Goal: Book appointment/travel/reservation

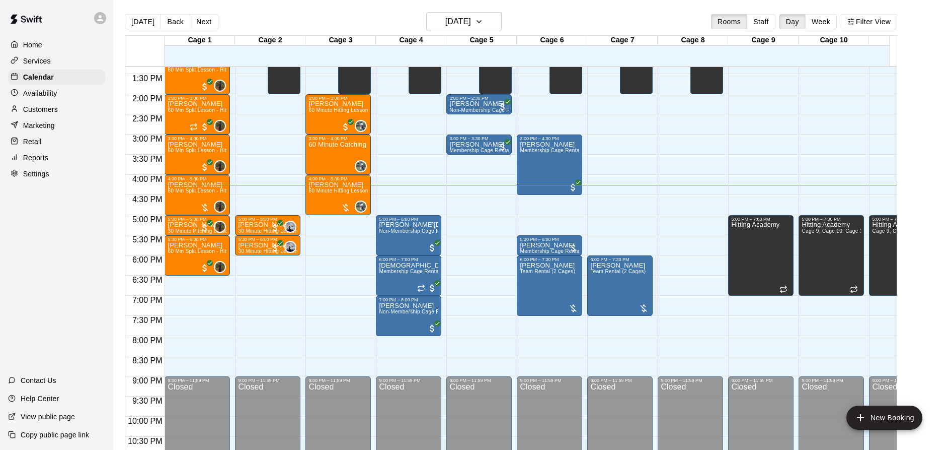
scroll to position [509, 0]
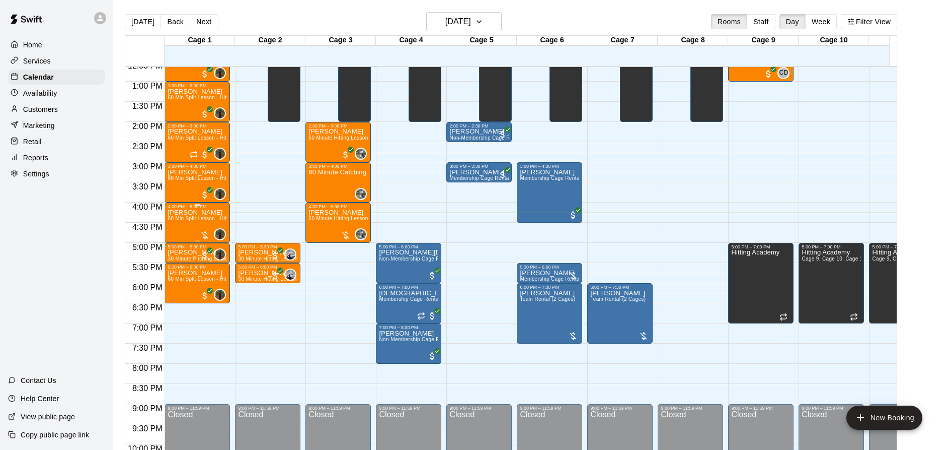
click at [203, 233] on div at bounding box center [205, 235] width 10 height 10
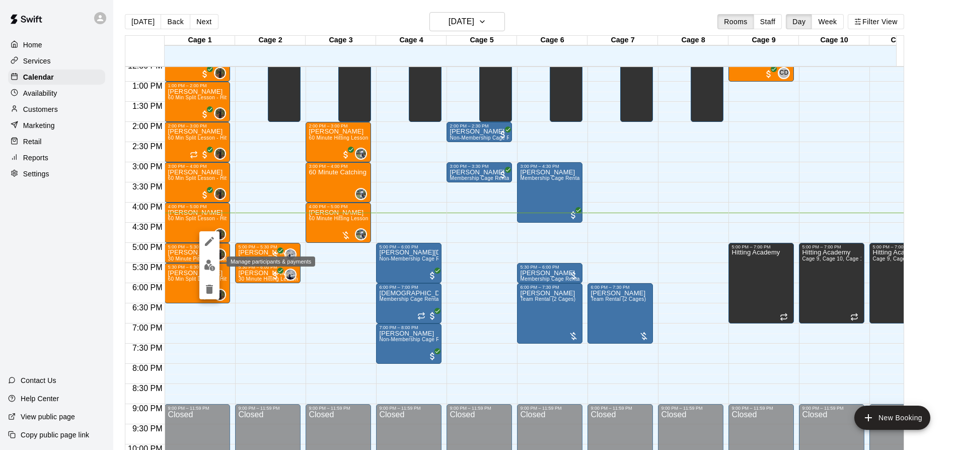
click at [208, 261] on img "edit" at bounding box center [210, 265] width 12 height 12
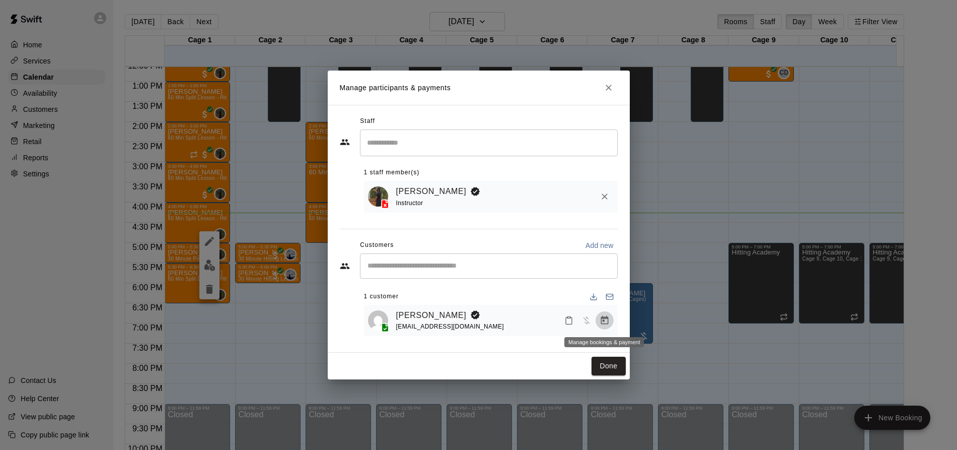
click at [609, 316] on icon "Manage bookings & payment" at bounding box center [605, 320] width 10 height 10
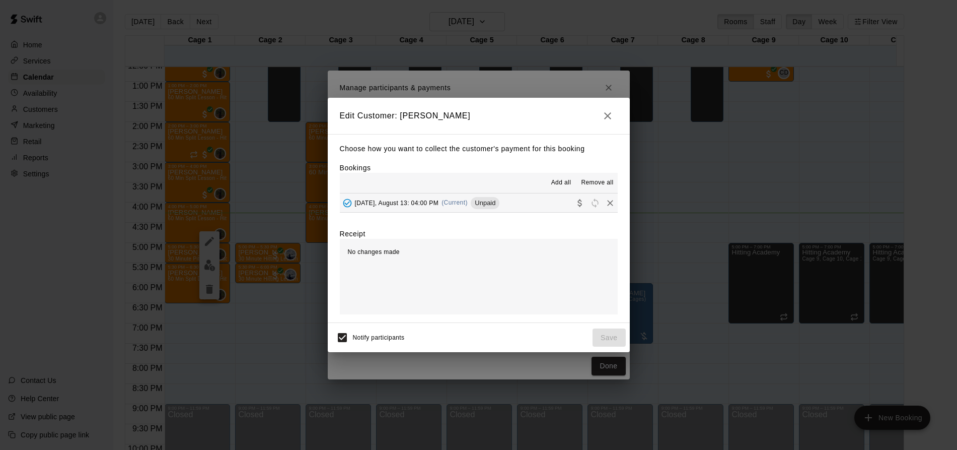
click at [532, 202] on button "[DATE], August 13: 04:00 PM (Current) Unpaid" at bounding box center [479, 202] width 278 height 19
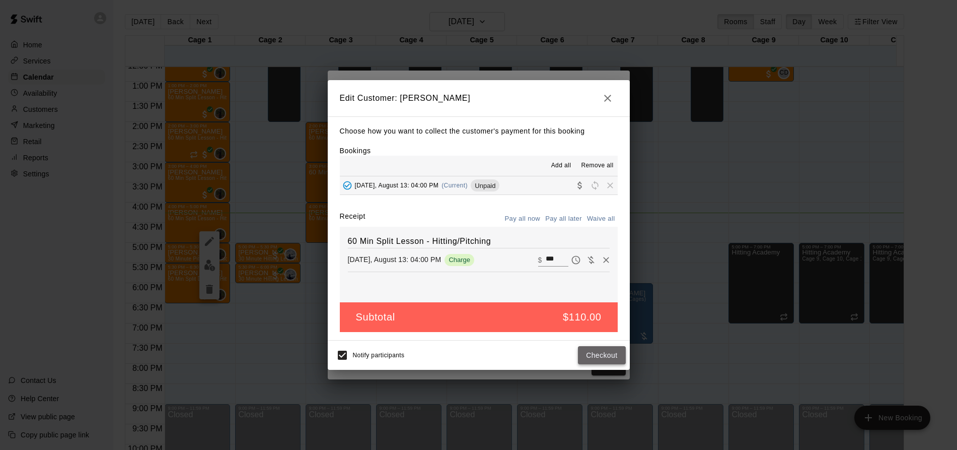
click at [612, 353] on button "Checkout" at bounding box center [601, 355] width 47 height 19
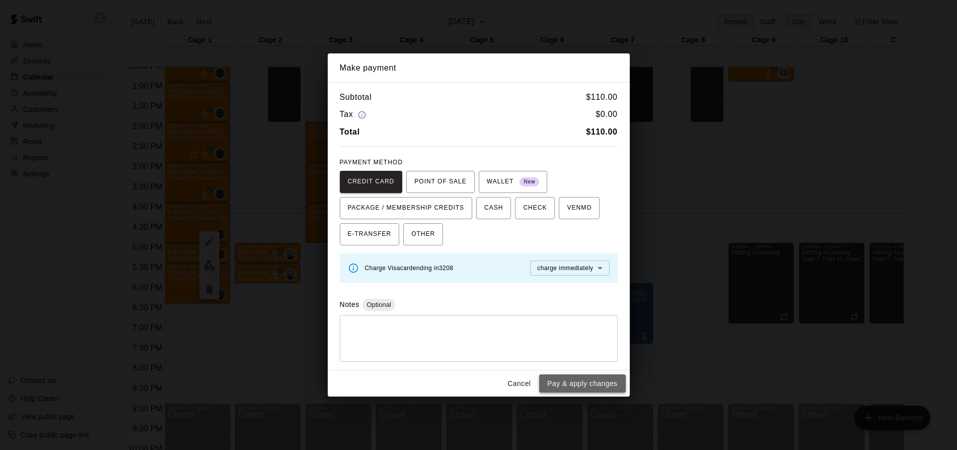
click at [574, 385] on button "Pay & apply changes" at bounding box center [582, 383] width 86 height 19
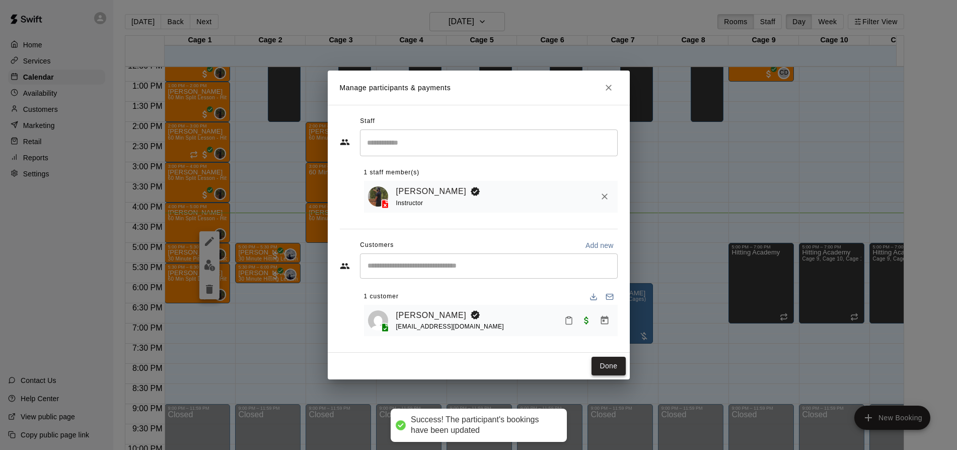
click at [608, 364] on button "Done" at bounding box center [609, 365] width 34 height 19
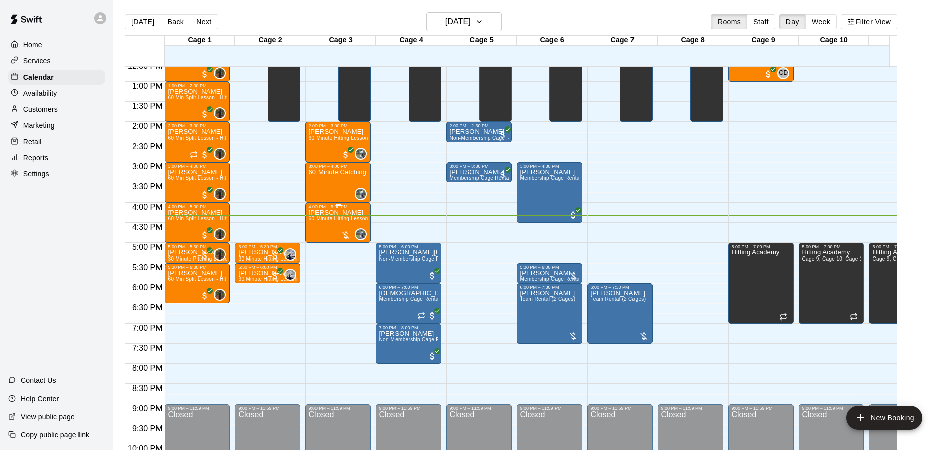
click at [345, 236] on div at bounding box center [346, 235] width 10 height 10
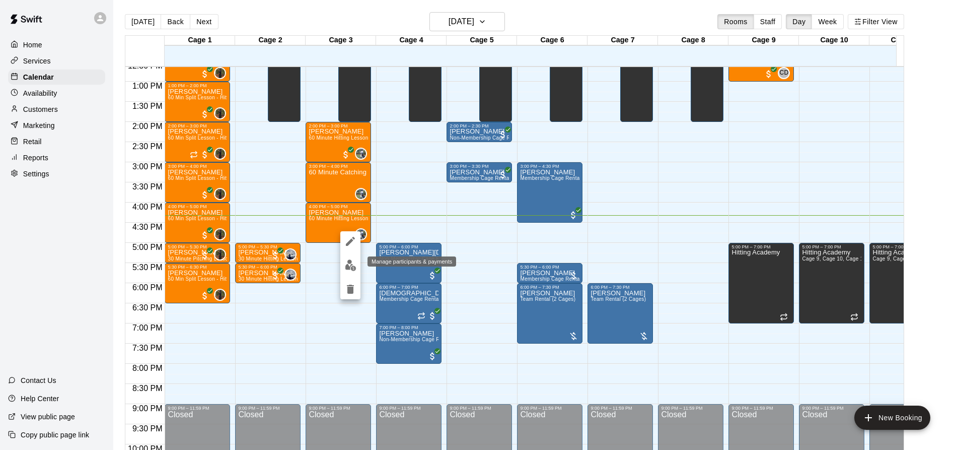
click at [349, 267] on img "edit" at bounding box center [351, 265] width 12 height 12
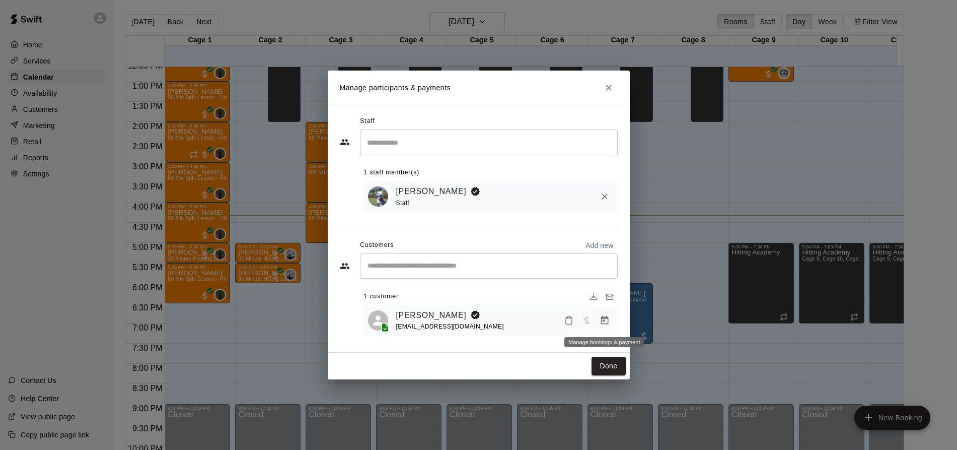
click at [600, 316] on icon "Manage bookings & payment" at bounding box center [605, 320] width 10 height 10
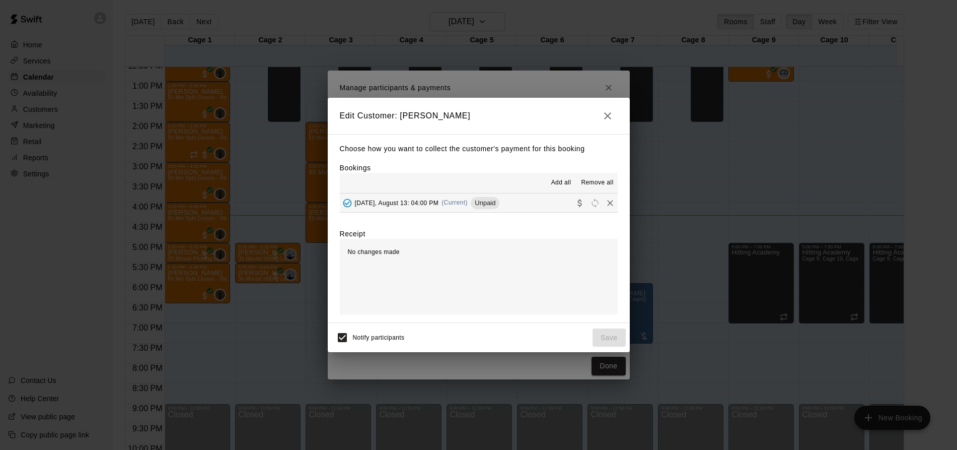
click at [526, 198] on button "[DATE], August 13: 04:00 PM (Current) Unpaid" at bounding box center [479, 202] width 278 height 19
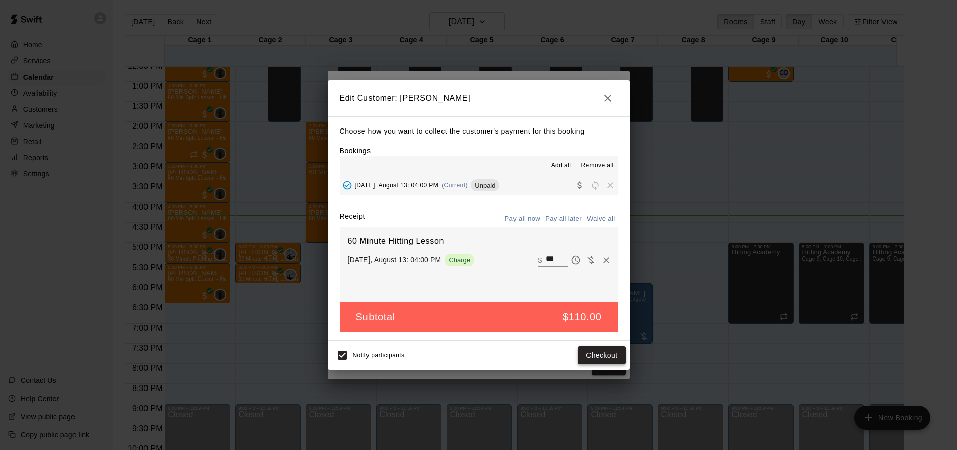
click at [598, 347] on button "Checkout" at bounding box center [601, 355] width 47 height 19
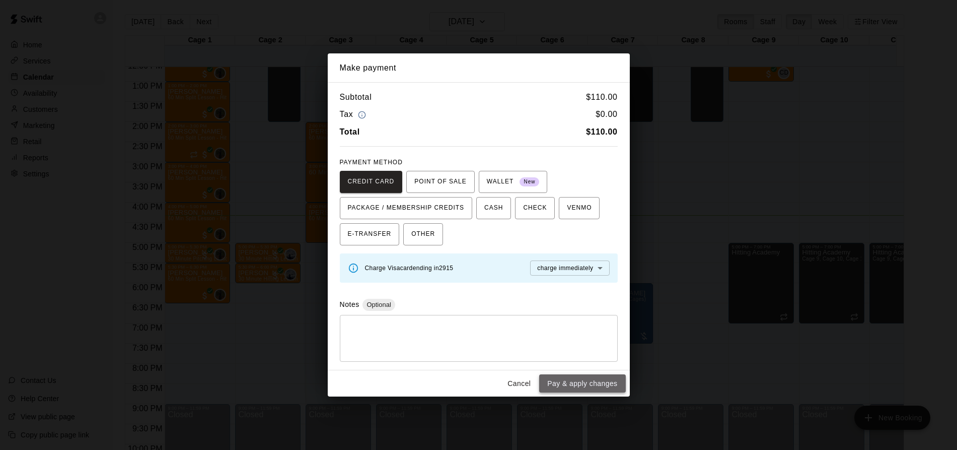
click at [587, 380] on button "Pay & apply changes" at bounding box center [582, 383] width 86 height 19
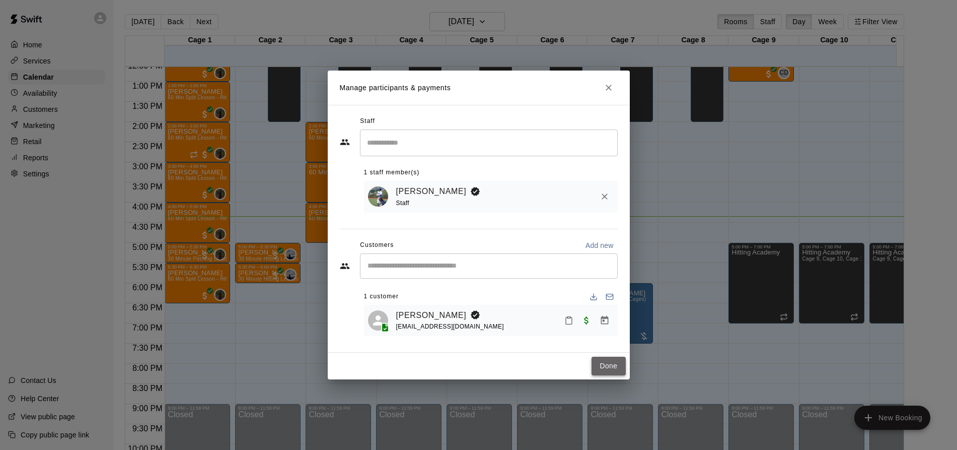
click at [613, 369] on button "Done" at bounding box center [609, 365] width 34 height 19
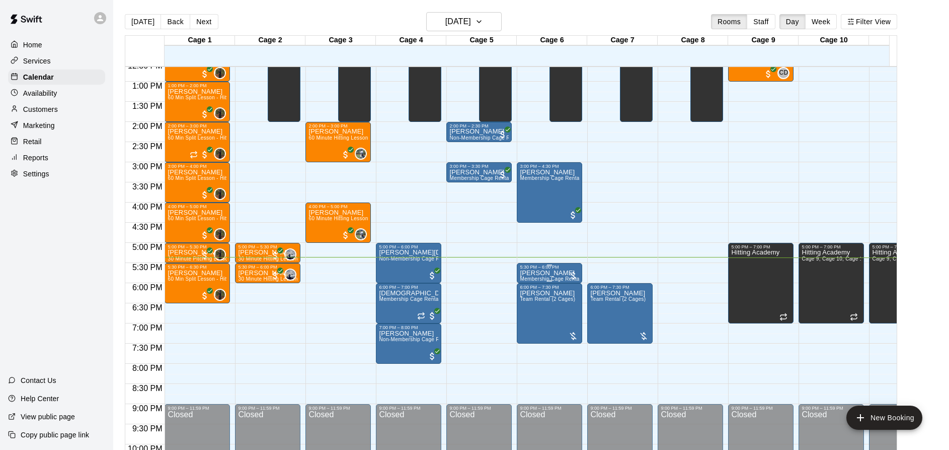
click at [573, 274] on div at bounding box center [573, 275] width 10 height 10
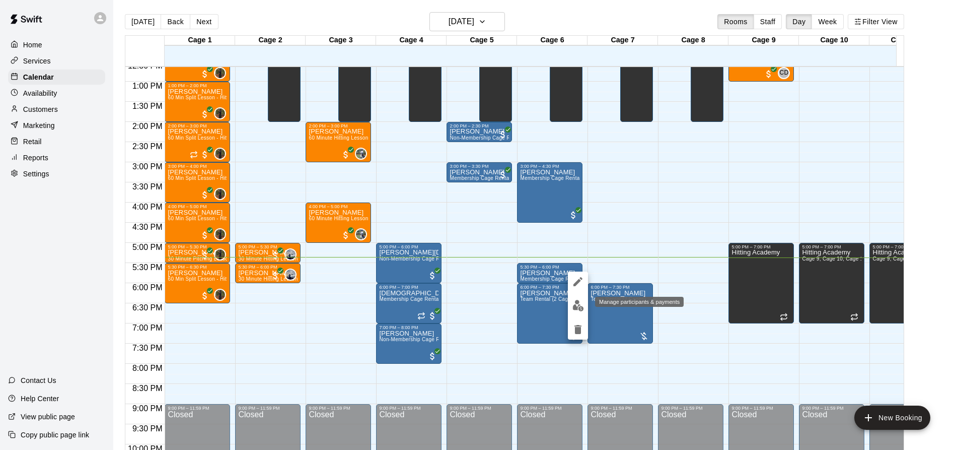
click at [579, 300] on img "edit" at bounding box center [578, 306] width 12 height 12
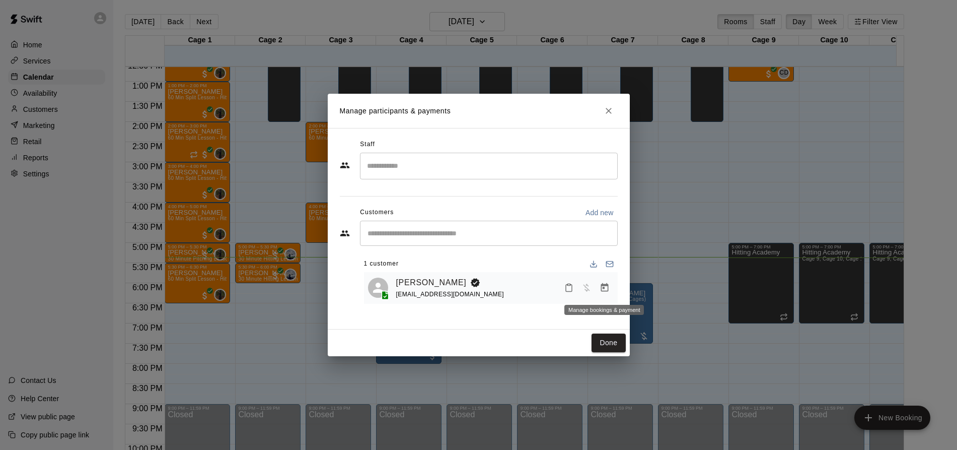
click at [605, 295] on button "Manage bookings & payment" at bounding box center [605, 287] width 18 height 18
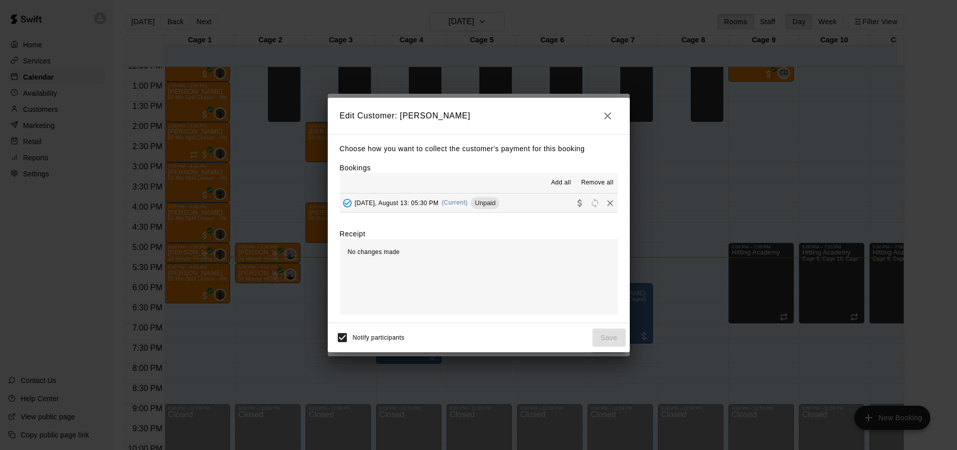
click at [515, 208] on button "[DATE], August 13: 05:30 PM (Current) Unpaid" at bounding box center [479, 202] width 278 height 19
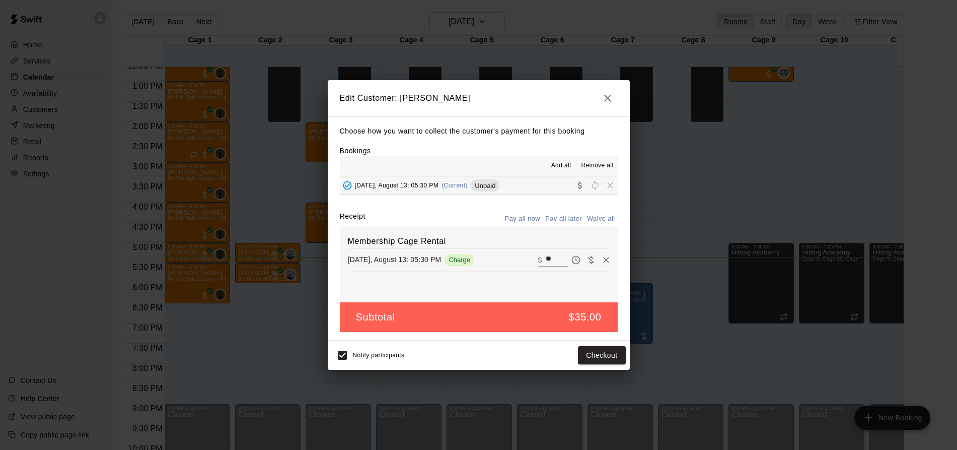
click at [593, 222] on button "Waive all" at bounding box center [600, 219] width 33 height 16
type input "*"
click at [612, 354] on button "Save" at bounding box center [609, 355] width 33 height 19
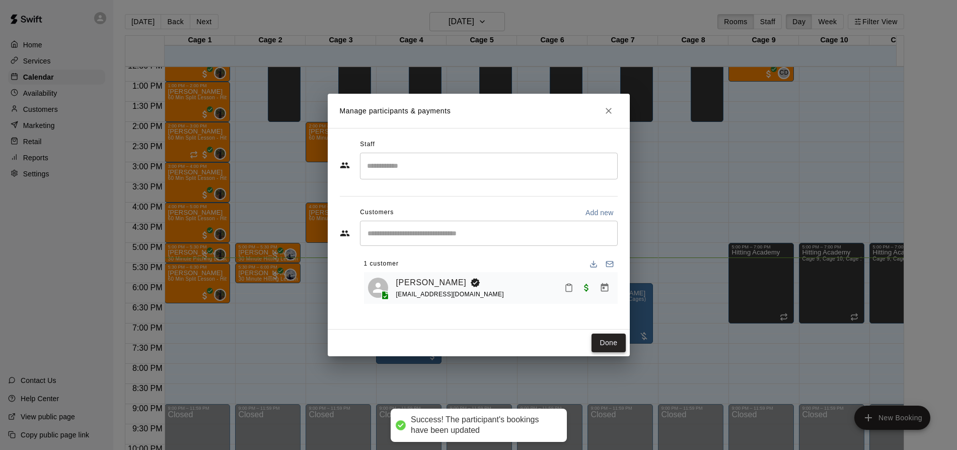
click at [604, 345] on button "Done" at bounding box center [609, 342] width 34 height 19
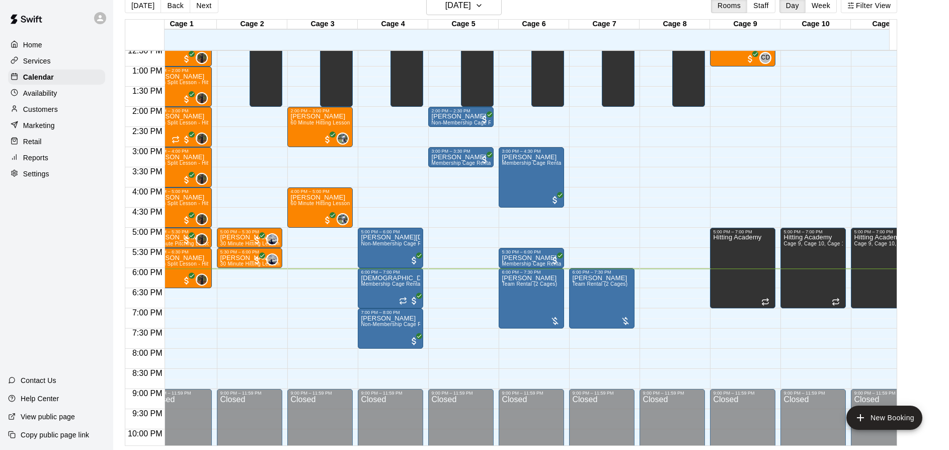
scroll to position [0, 0]
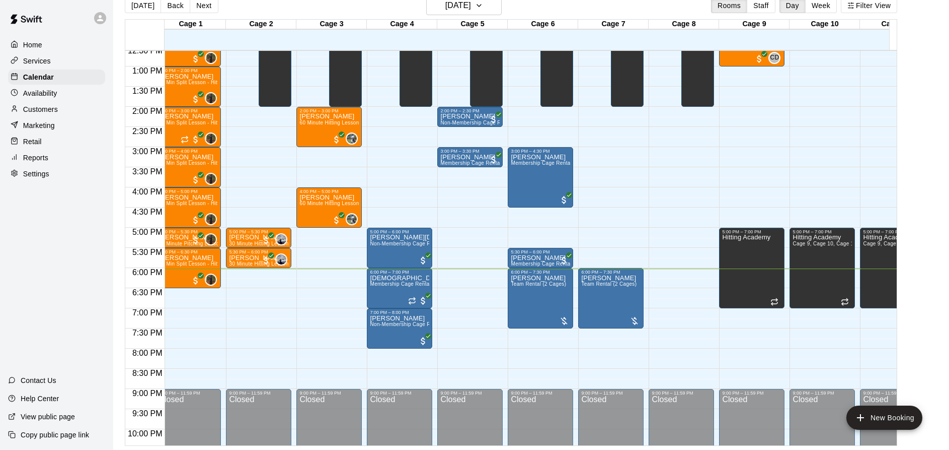
click at [317, 269] on div "12:00 AM – 10:00 AM Closed 2:00 PM – 3:00 PM [PERSON_NAME] 60 Minute Hitting Le…" at bounding box center [329, 26] width 65 height 967
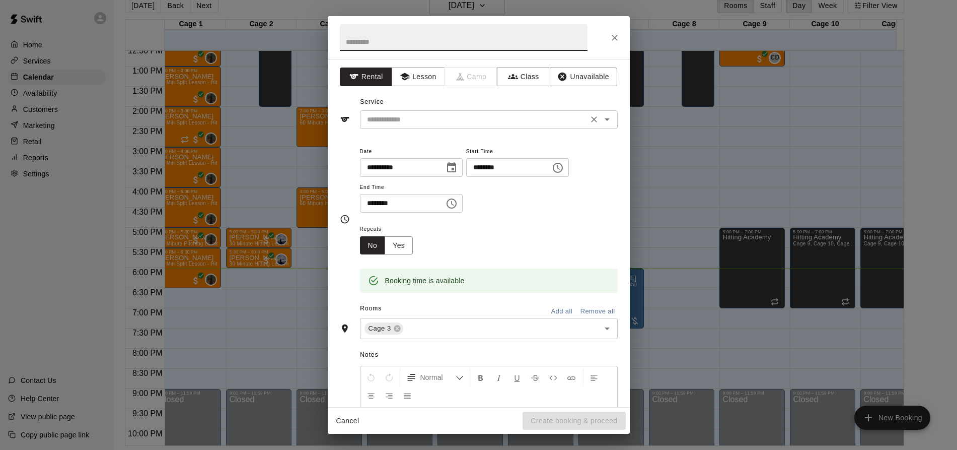
click at [486, 116] on input "text" at bounding box center [474, 119] width 222 height 13
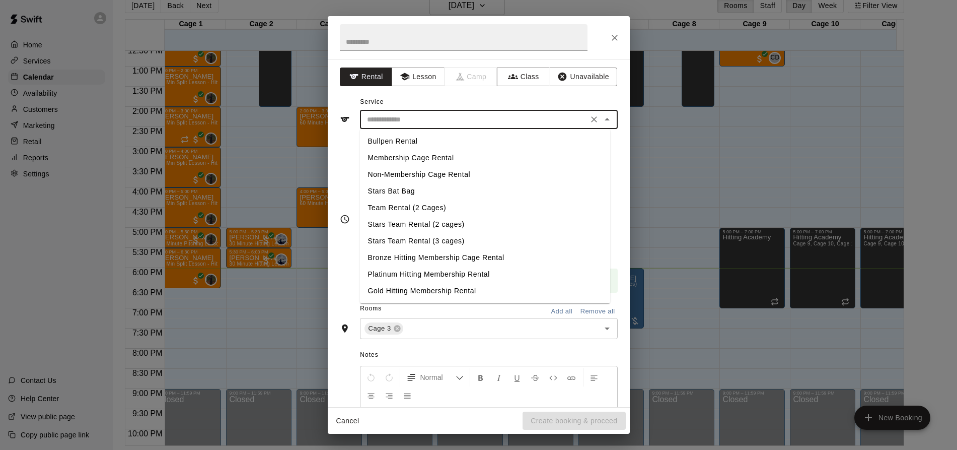
click at [464, 168] on li "Non-Membership Cage Rental" at bounding box center [485, 174] width 250 height 17
type input "**********"
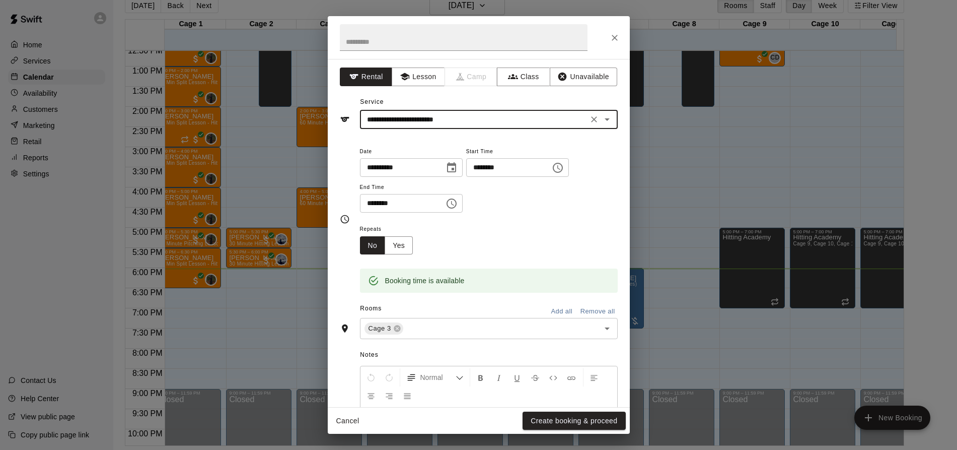
click at [370, 203] on input "********" at bounding box center [399, 203] width 78 height 19
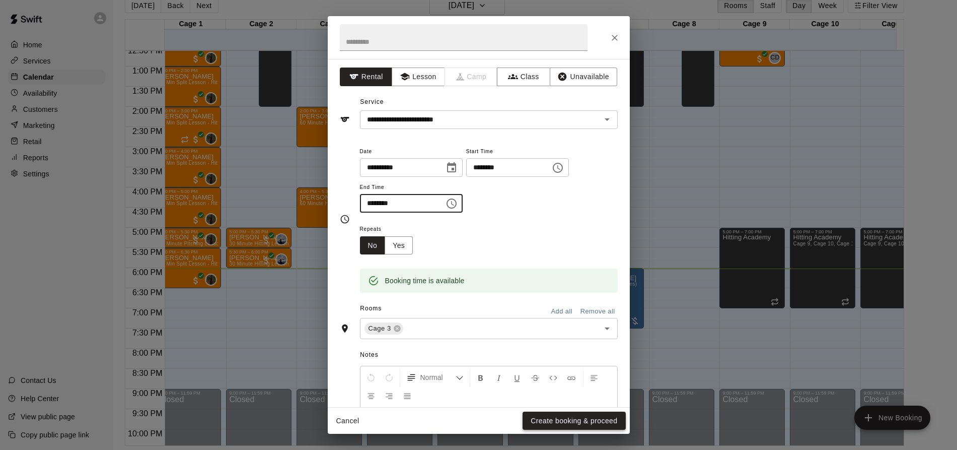
type input "********"
click at [545, 416] on button "Create booking & proceed" at bounding box center [574, 420] width 103 height 19
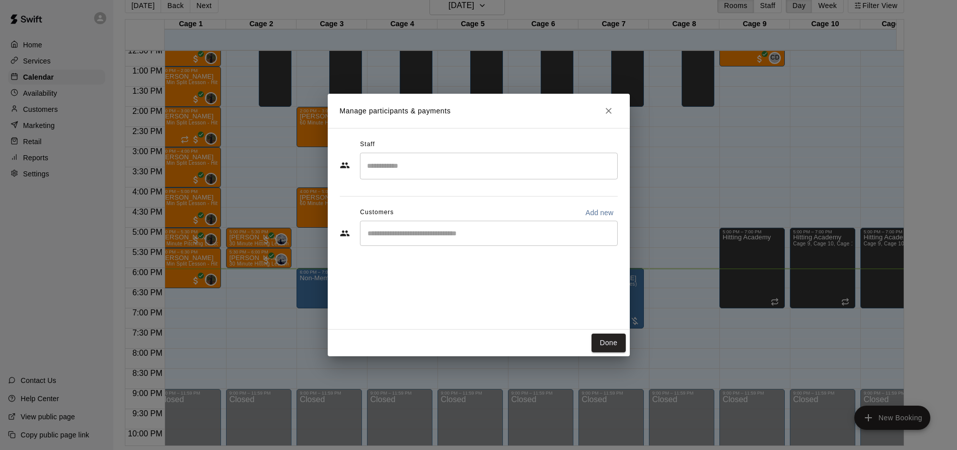
click at [446, 231] on input "Start typing to search customers..." at bounding box center [488, 233] width 249 height 10
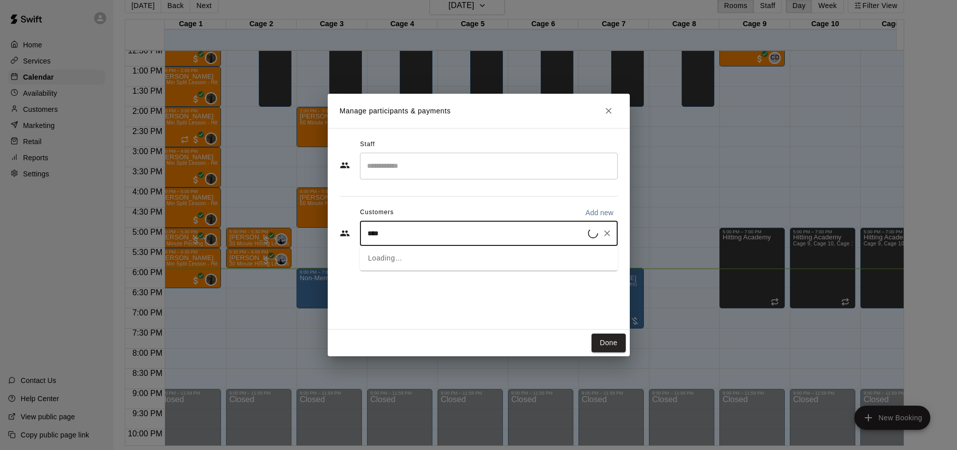
type input "*****"
click at [442, 260] on div "[PERSON_NAME]" at bounding box center [442, 256] width 108 height 11
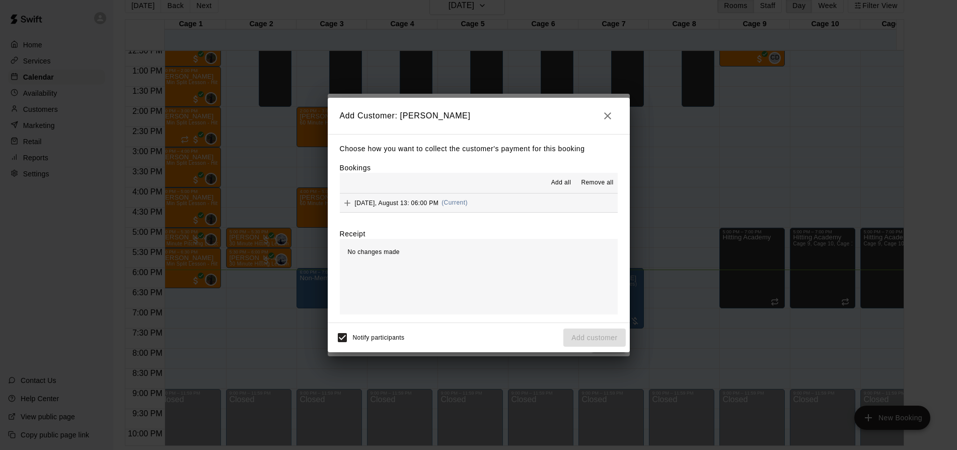
click at [511, 205] on button "[DATE], August 13: 06:00 PM (Current)" at bounding box center [479, 202] width 278 height 19
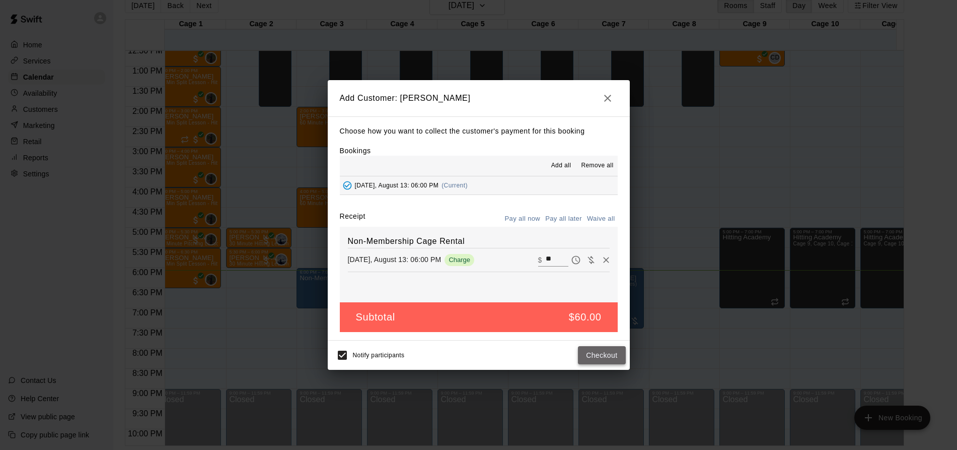
click at [603, 359] on button "Checkout" at bounding box center [601, 355] width 47 height 19
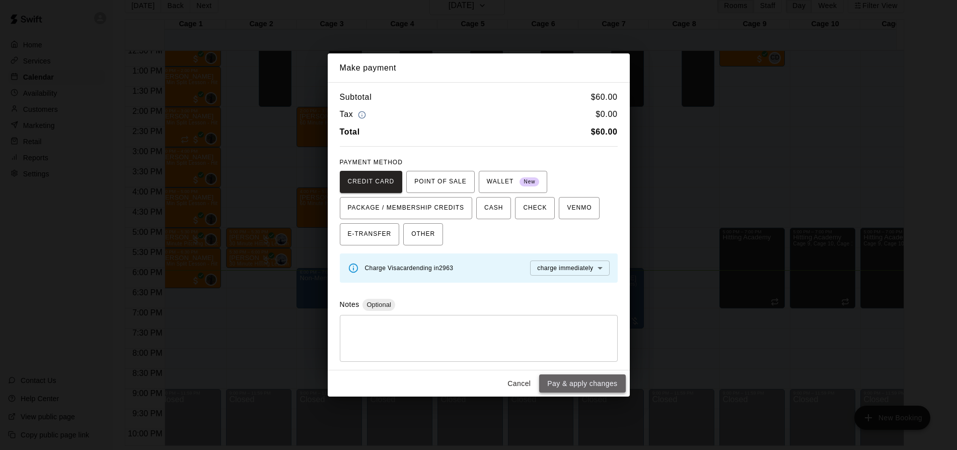
click at [594, 378] on button "Pay & apply changes" at bounding box center [582, 383] width 86 height 19
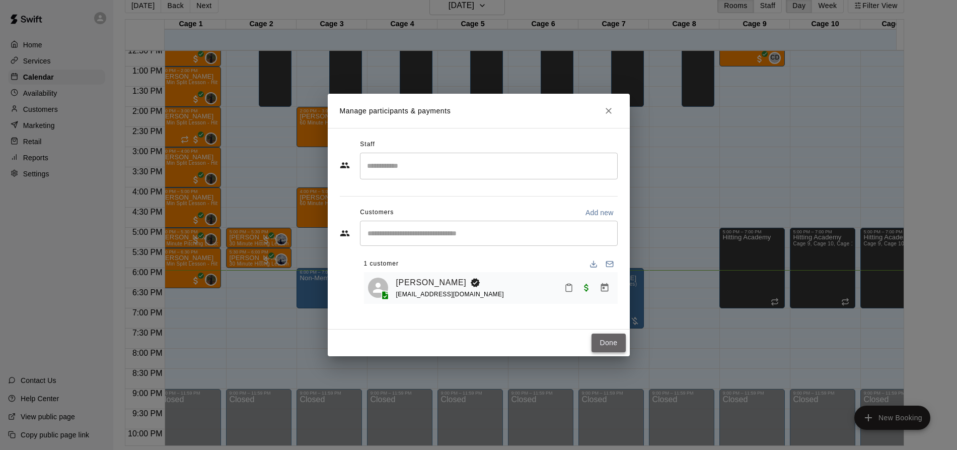
click at [606, 347] on button "Done" at bounding box center [609, 342] width 34 height 19
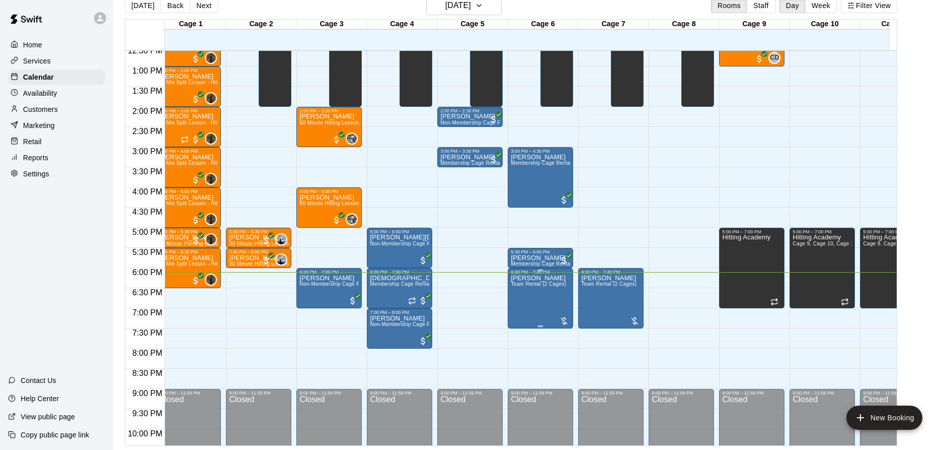
click at [565, 320] on div at bounding box center [564, 321] width 10 height 10
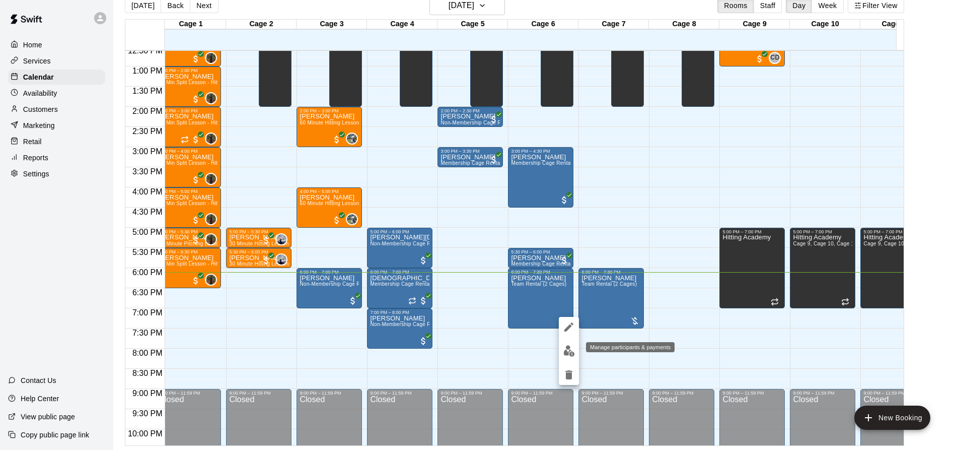
click at [566, 347] on img "edit" at bounding box center [569, 351] width 12 height 12
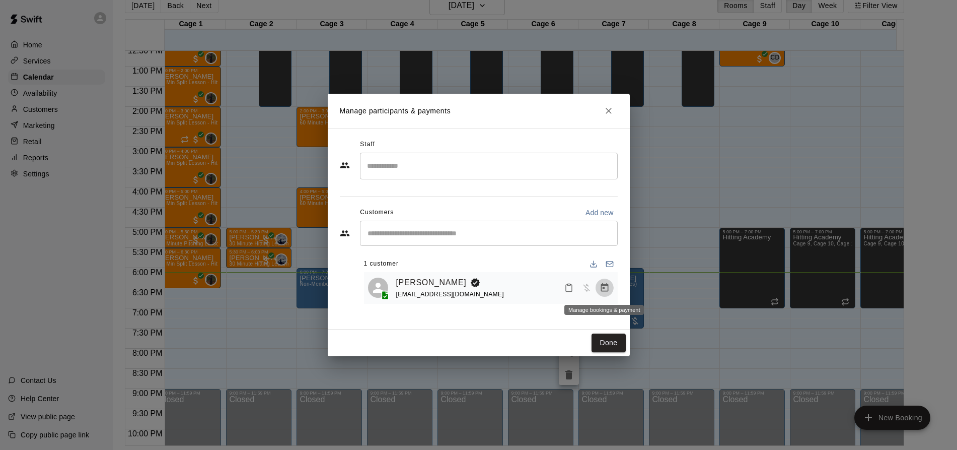
click at [603, 287] on icon "Manage bookings & payment" at bounding box center [605, 287] width 10 height 10
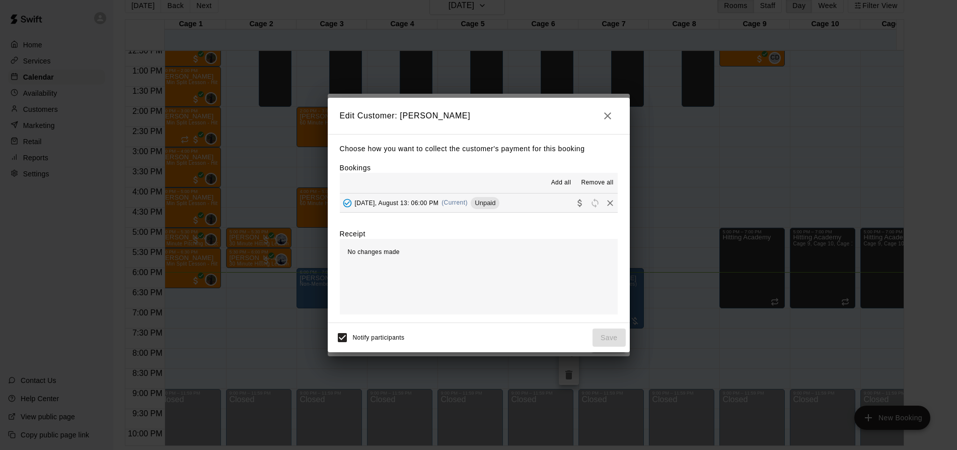
click at [537, 202] on button "[DATE], August 13: 06:00 PM (Current) Unpaid" at bounding box center [479, 202] width 278 height 19
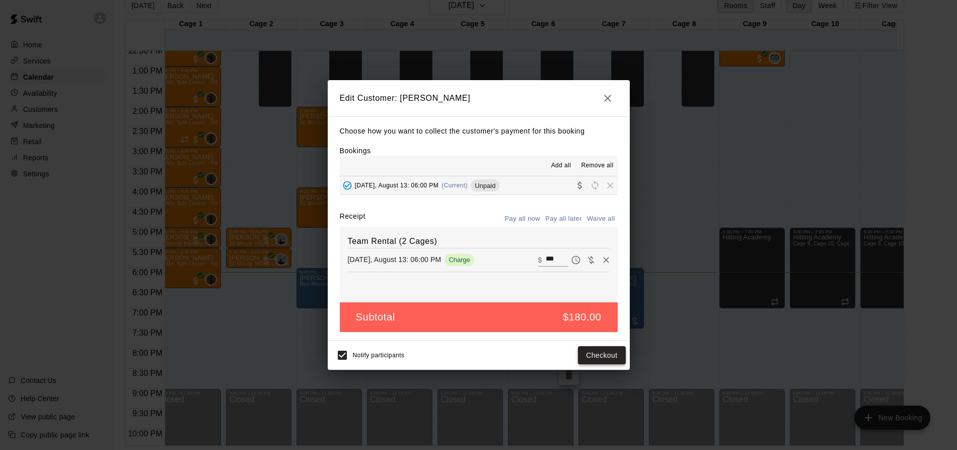
click at [596, 357] on button "Checkout" at bounding box center [601, 355] width 47 height 19
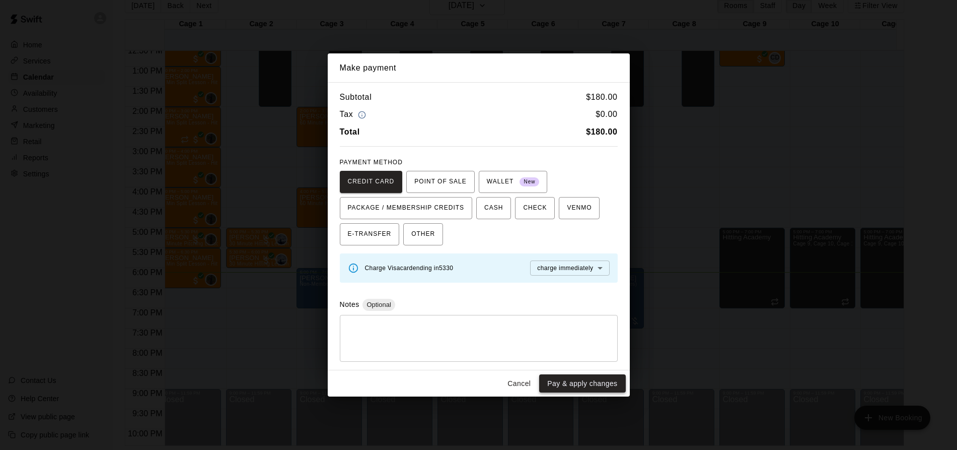
click at [597, 384] on button "Pay & apply changes" at bounding box center [582, 383] width 86 height 19
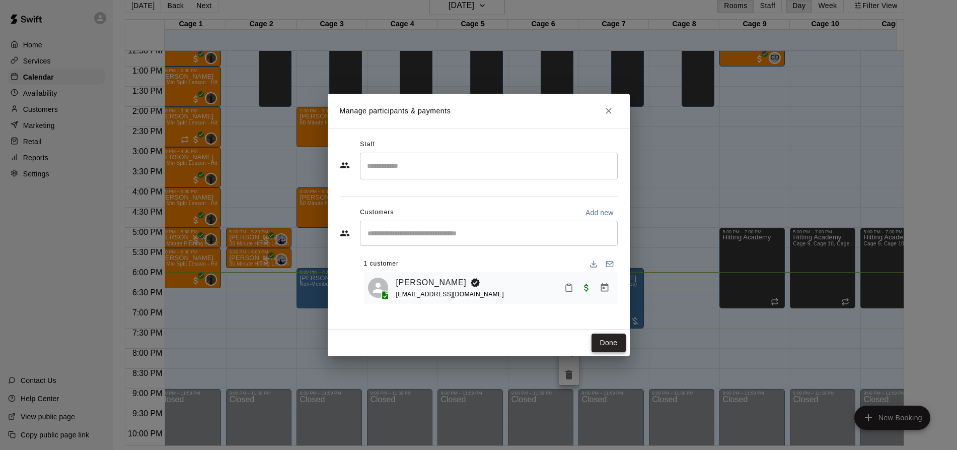
click at [606, 343] on button "Done" at bounding box center [609, 342] width 34 height 19
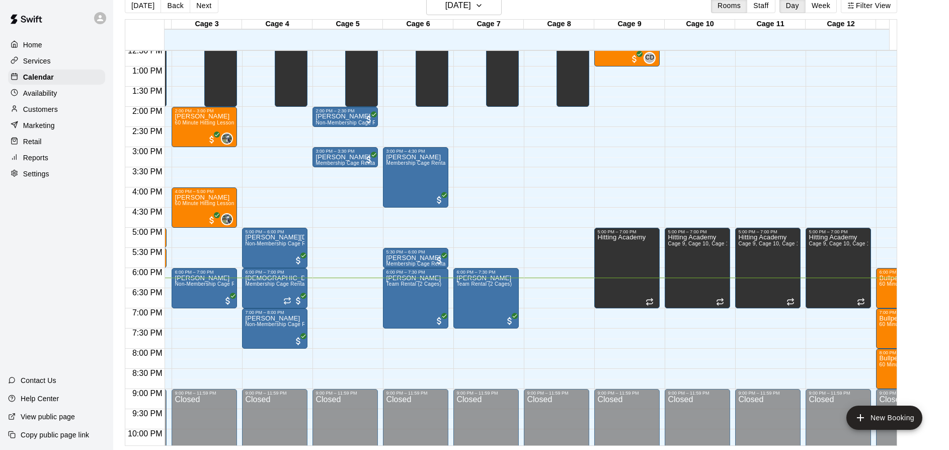
scroll to position [0, 184]
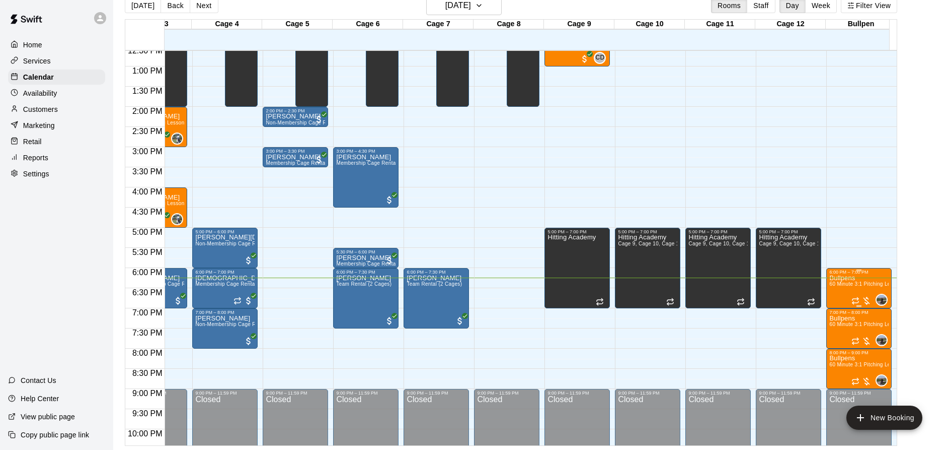
click at [866, 300] on div at bounding box center [862, 301] width 20 height 10
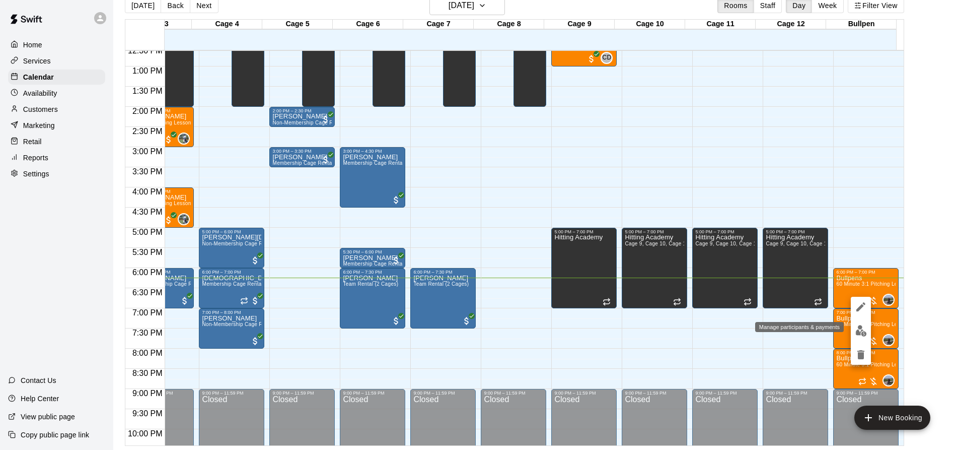
click at [858, 324] on button "edit" at bounding box center [861, 331] width 20 height 20
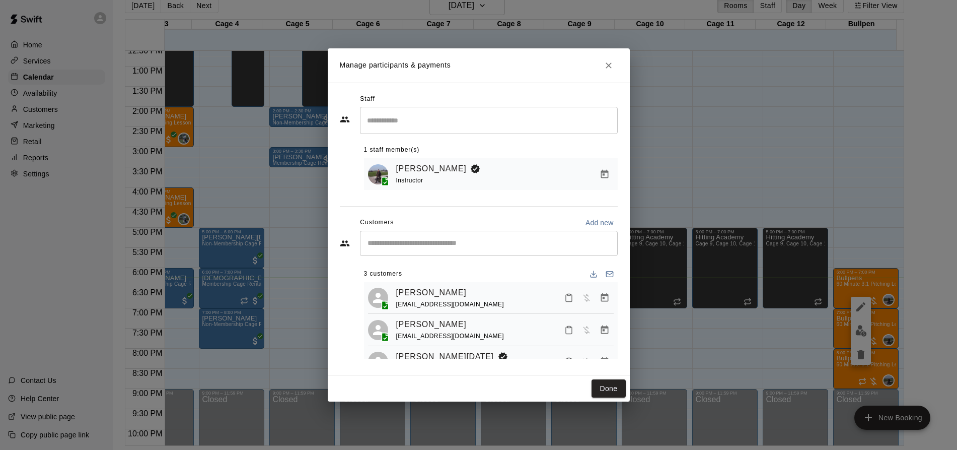
scroll to position [28, 0]
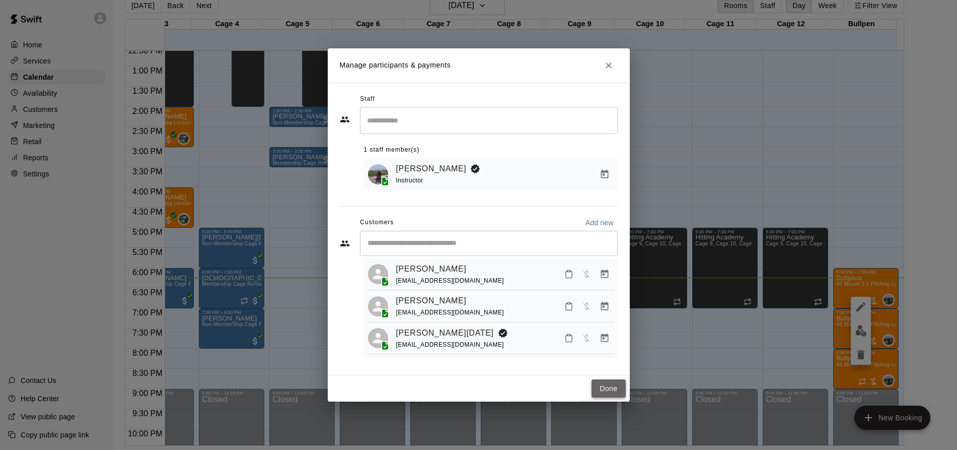
click at [609, 383] on button "Done" at bounding box center [609, 388] width 34 height 19
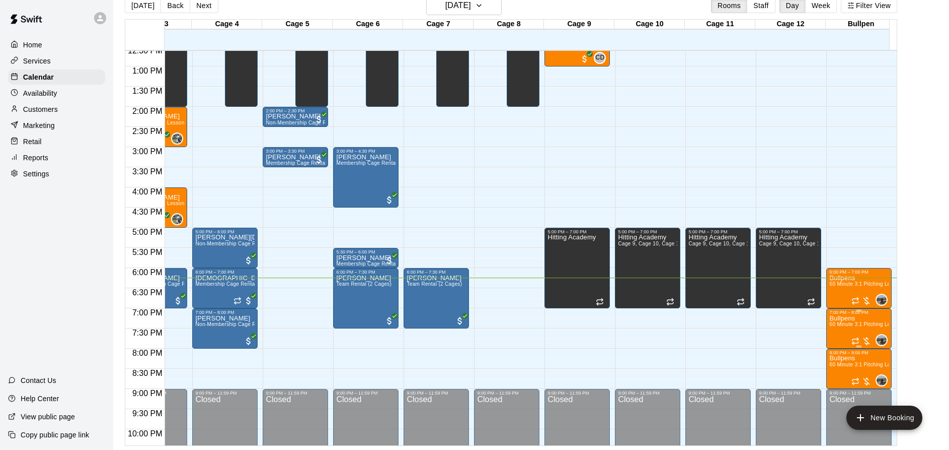
click at [866, 340] on div at bounding box center [862, 341] width 20 height 10
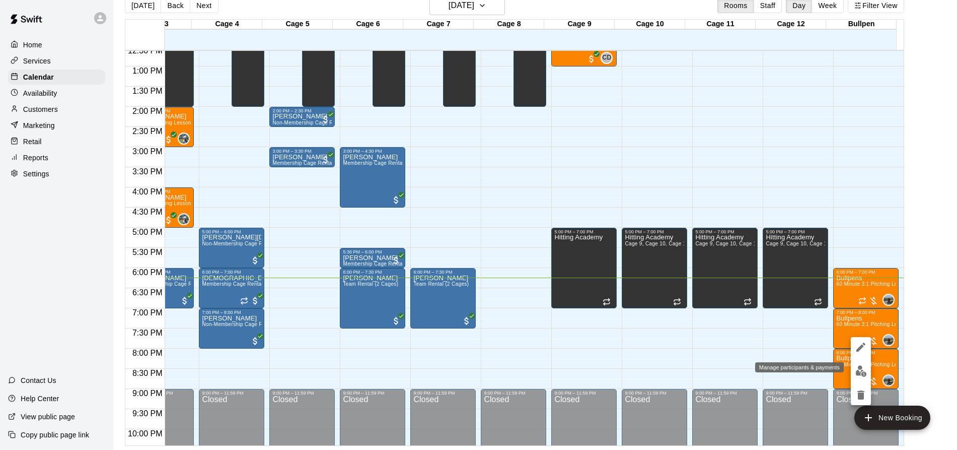
click at [854, 370] on button "edit" at bounding box center [861, 371] width 20 height 20
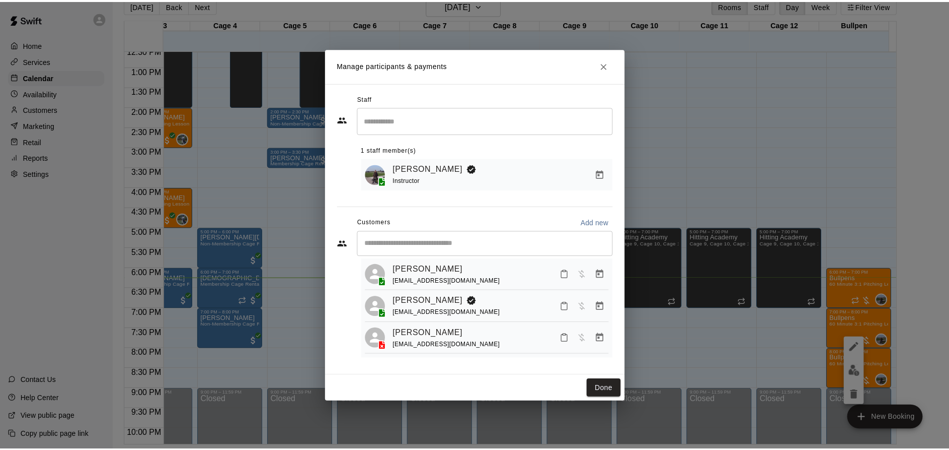
scroll to position [0, 0]
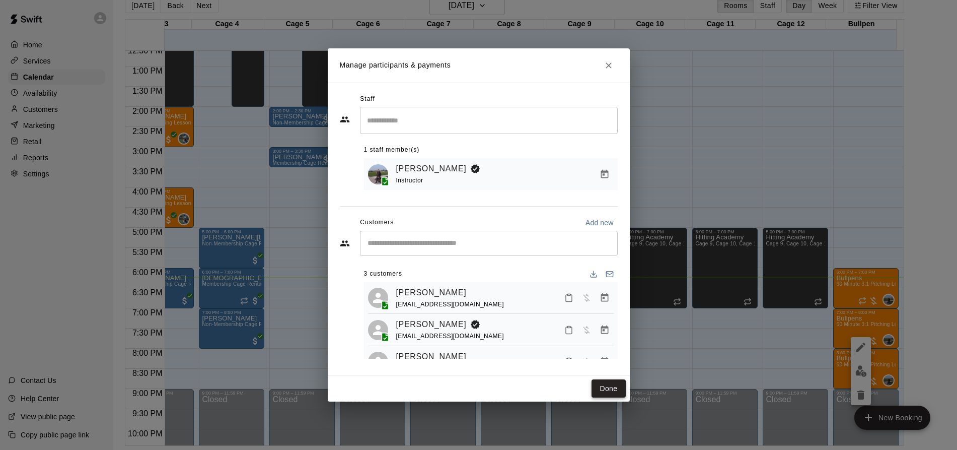
click at [606, 383] on button "Done" at bounding box center [609, 388] width 34 height 19
